Goal: Navigation & Orientation: Find specific page/section

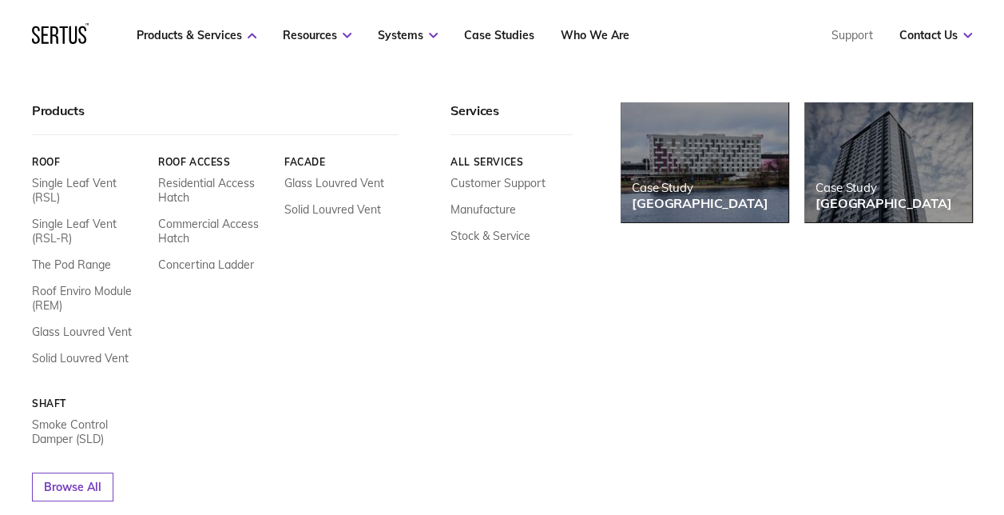
scroll to position [160, 0]
click at [248, 38] on icon at bounding box center [252, 36] width 9 height 6
click at [479, 184] on link "Customer Support" at bounding box center [498, 183] width 95 height 14
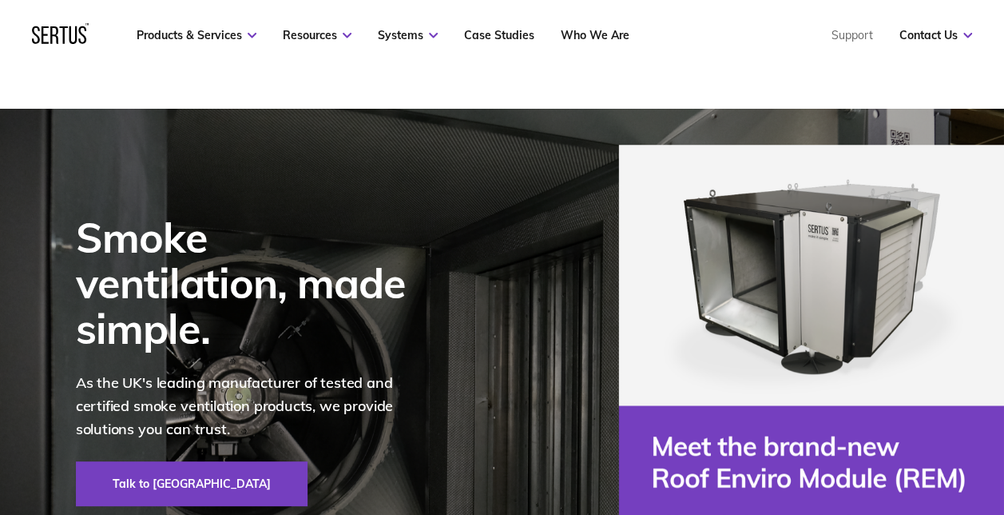
scroll to position [240, 0]
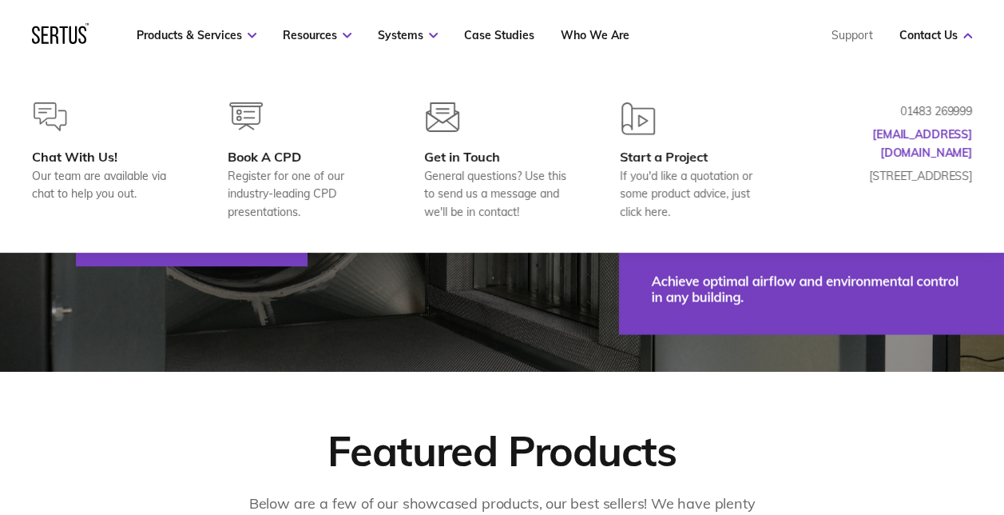
click at [959, 38] on link "Contact Us" at bounding box center [936, 35] width 73 height 14
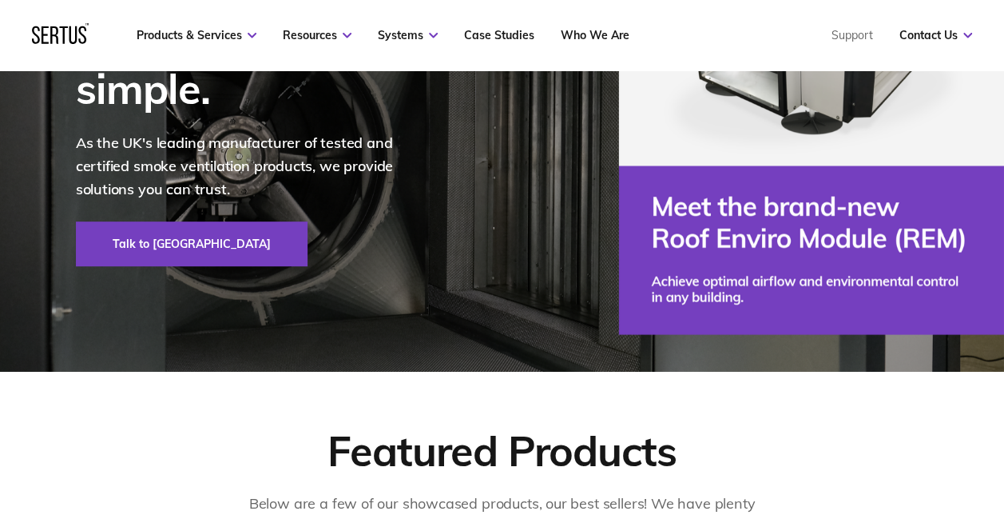
click at [959, 38] on link "Contact Us" at bounding box center [936, 35] width 73 height 14
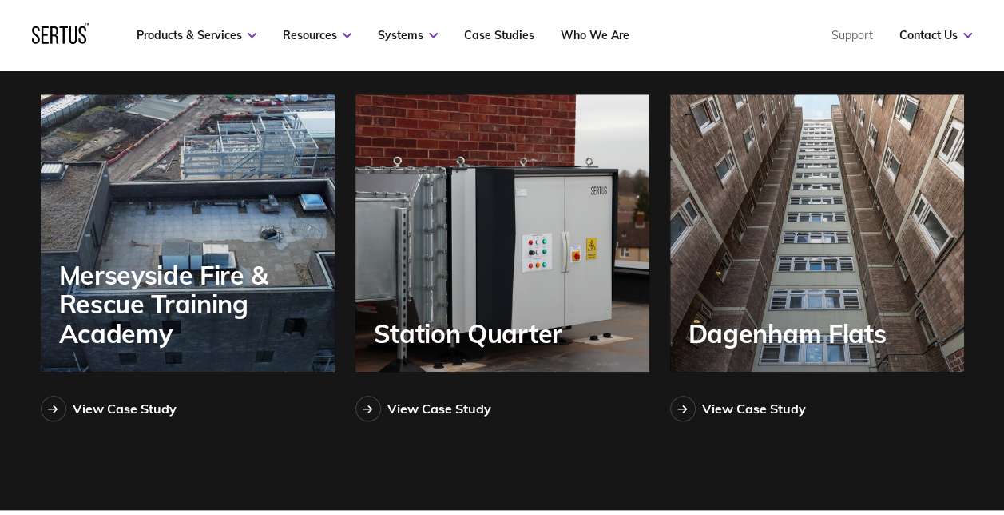
scroll to position [3675, 0]
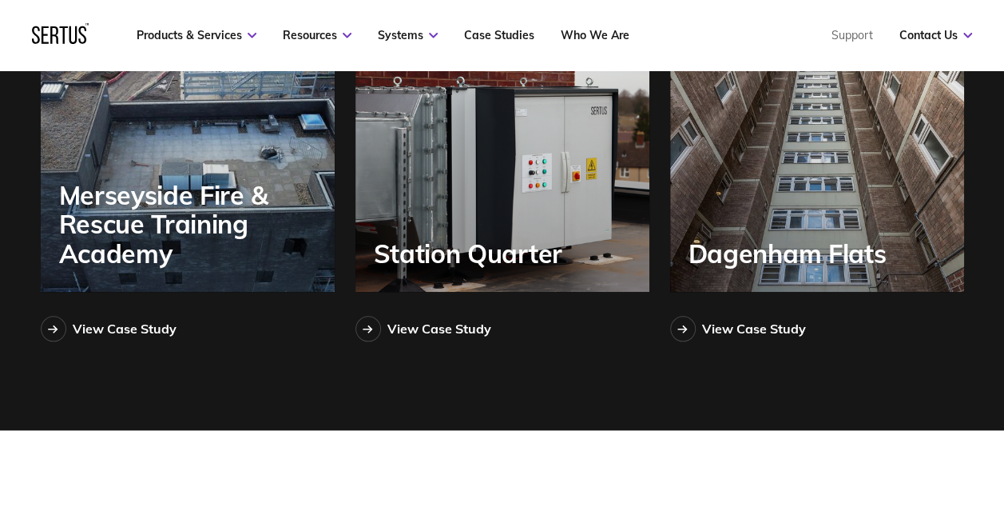
click at [692, 329] on div at bounding box center [683, 329] width 26 height 26
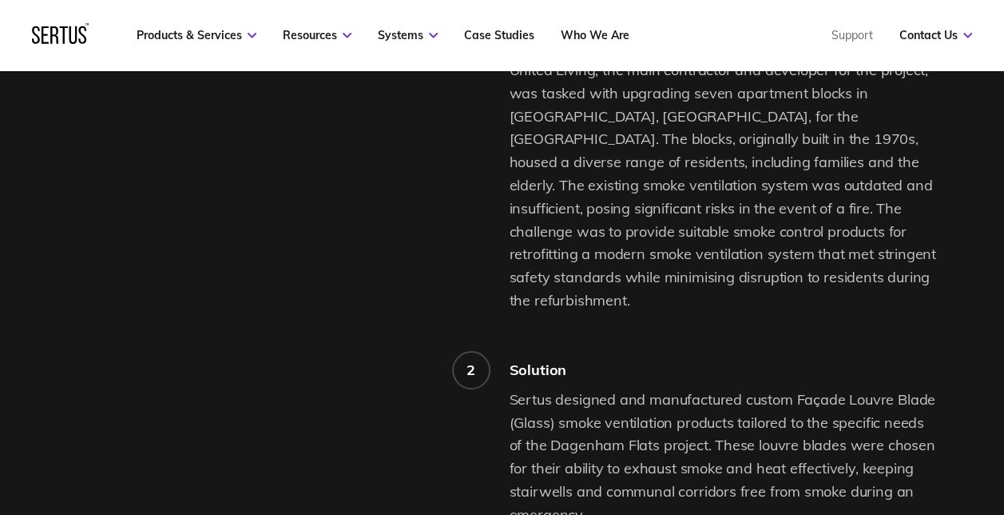
scroll to position [1438, 0]
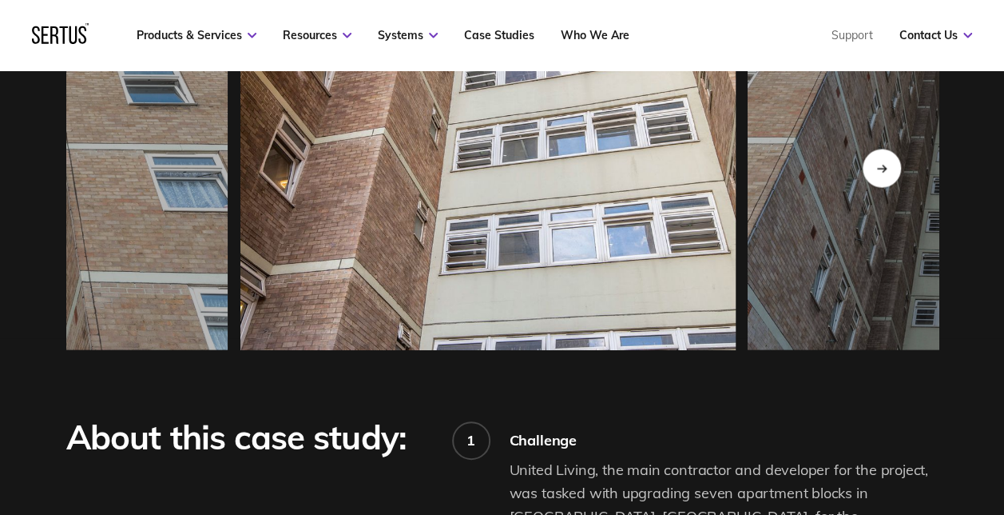
click at [893, 169] on div "Next slide" at bounding box center [882, 168] width 38 height 38
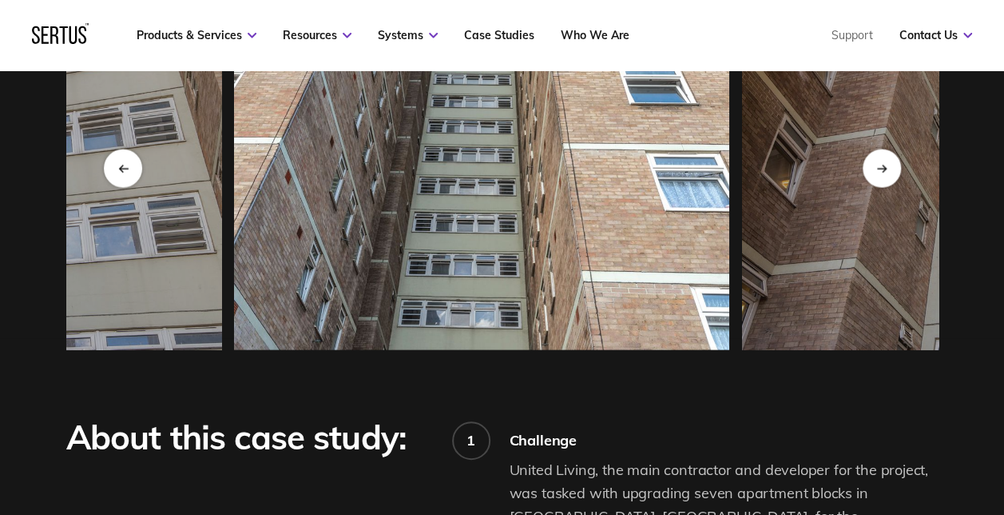
click at [892, 170] on div "Next slide" at bounding box center [882, 168] width 38 height 38
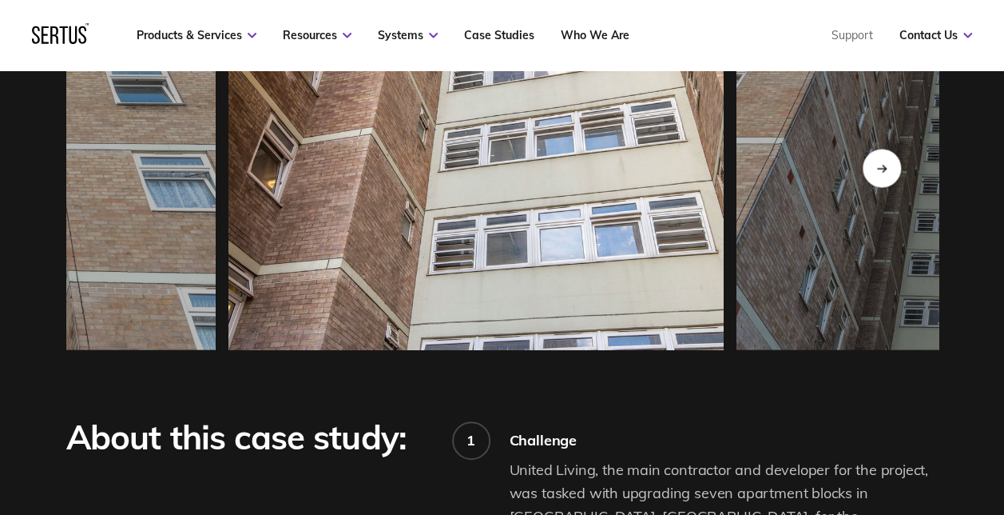
click at [892, 171] on div "Next slide" at bounding box center [882, 168] width 38 height 38
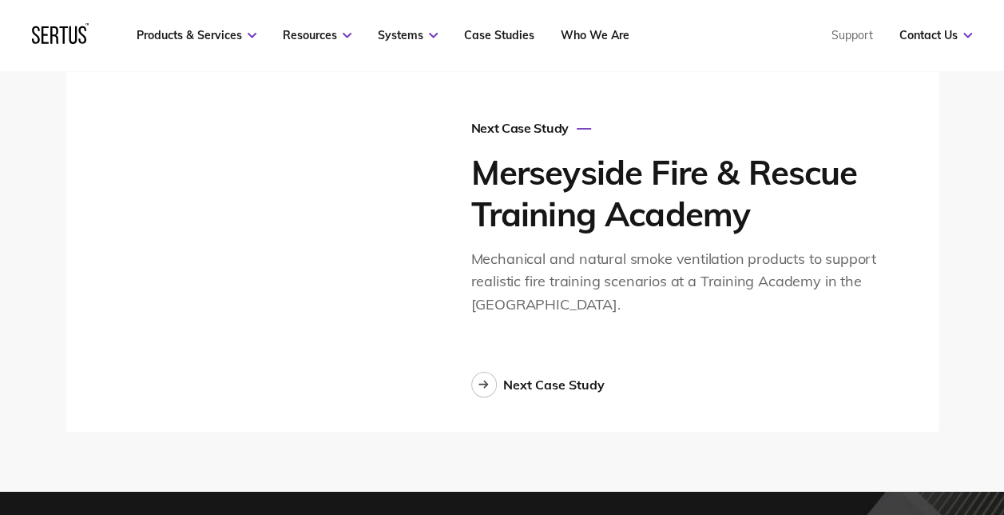
scroll to position [4634, 0]
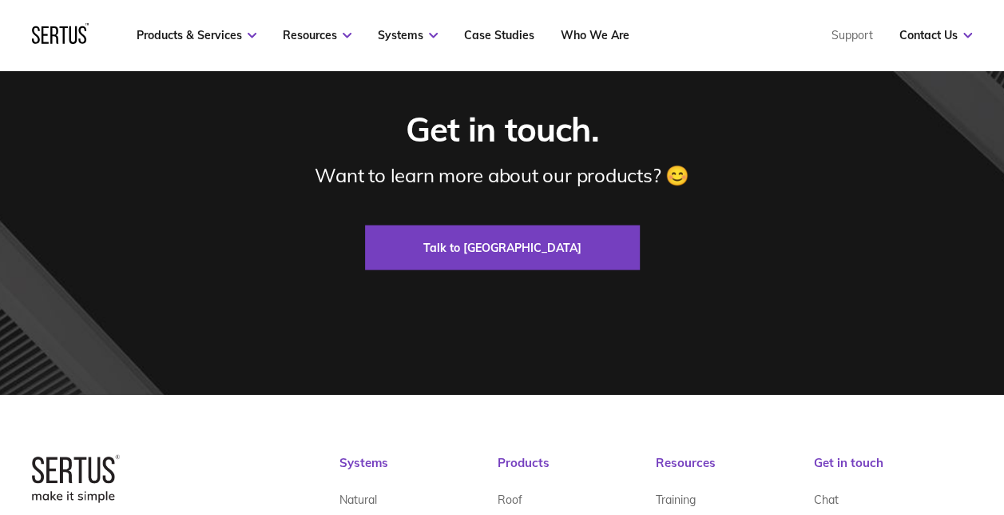
scroll to position [3675, 0]
